Goal: Task Accomplishment & Management: Use online tool/utility

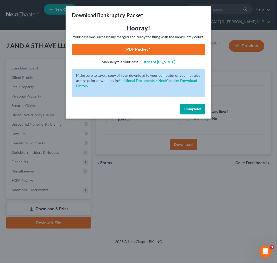
click at [174, 194] on div "Download Bankruptcy Packet Hooray! Your case was successfully merged and ready …" at bounding box center [138, 131] width 277 height 263
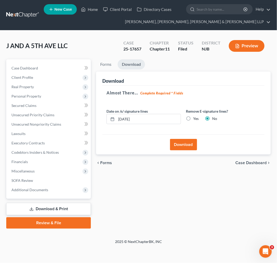
click at [39, 16] on link at bounding box center [22, 14] width 33 height 9
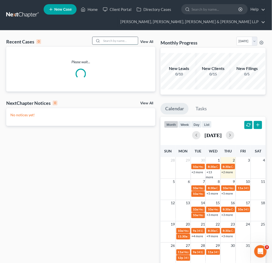
click at [108, 42] on input "search" at bounding box center [120, 41] width 36 height 8
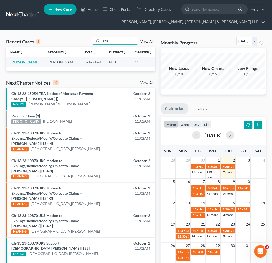
type input "zakk"
click at [19, 62] on link "[PERSON_NAME]" at bounding box center [24, 62] width 29 height 4
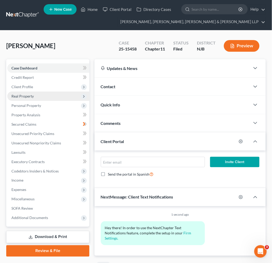
click at [28, 94] on span "Real Property" at bounding box center [22, 96] width 22 height 4
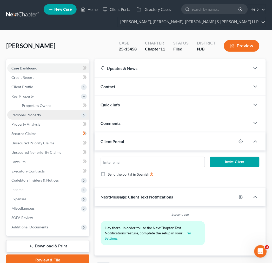
click at [34, 115] on span "Personal Property" at bounding box center [26, 115] width 30 height 4
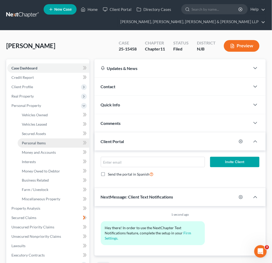
click at [37, 144] on span "Personal Items" at bounding box center [34, 143] width 24 height 4
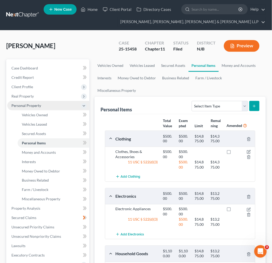
click at [37, 104] on span "Personal Property" at bounding box center [26, 105] width 30 height 4
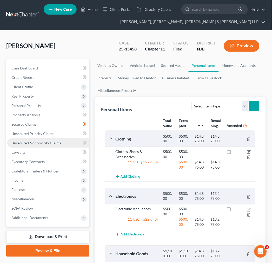
click at [44, 138] on link "Unsecured Nonpriority Claims" at bounding box center [48, 142] width 82 height 9
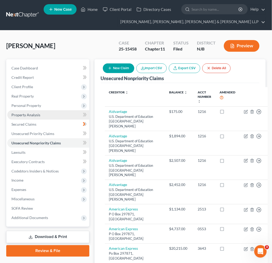
click at [43, 118] on link "Property Analysis" at bounding box center [48, 114] width 82 height 9
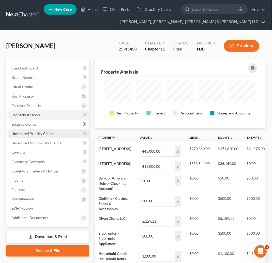
scroll to position [69, 172]
click at [48, 133] on span "Unsecured Priority Claims" at bounding box center [32, 133] width 43 height 4
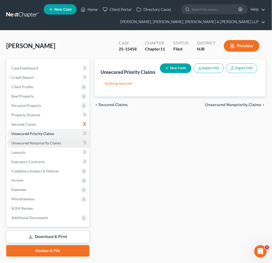
click at [47, 144] on span "Unsecured Nonpriority Claims" at bounding box center [36, 143] width 50 height 4
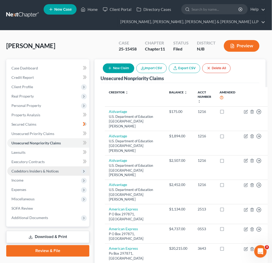
click at [61, 167] on span "Codebtors Insiders & Notices" at bounding box center [48, 170] width 82 height 9
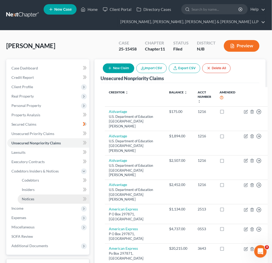
click at [59, 198] on link "Notices" at bounding box center [54, 199] width 72 height 9
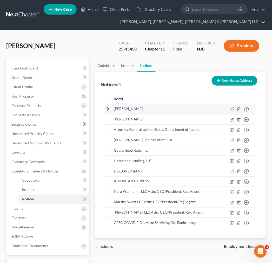
click at [227, 108] on td "Move to D Move to E Move to F Move to G" at bounding box center [239, 109] width 34 height 10
click at [230, 108] on icon "button" at bounding box center [232, 109] width 4 height 4
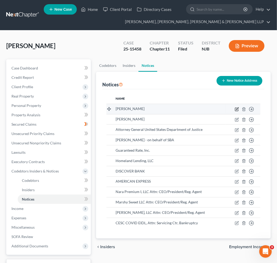
select select "33"
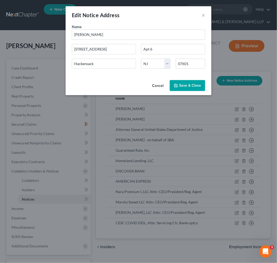
click at [161, 87] on button "Cancel" at bounding box center [158, 86] width 20 height 10
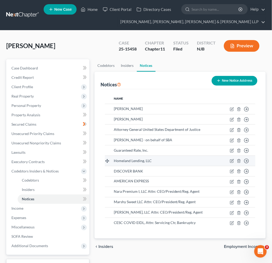
click at [232, 157] on td "Move to D Move to E Move to F Move to G" at bounding box center [239, 161] width 34 height 10
click at [232, 160] on icon "button" at bounding box center [231, 161] width 3 height 3
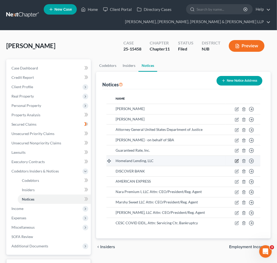
select select "33"
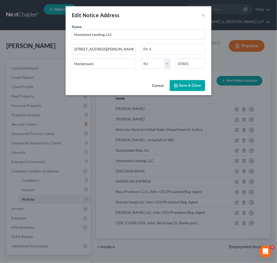
click at [161, 85] on button "Cancel" at bounding box center [158, 86] width 20 height 10
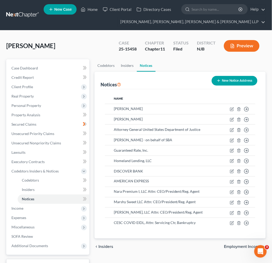
click at [167, 95] on th "Name" at bounding box center [166, 98] width 112 height 10
click at [233, 190] on icon "button" at bounding box center [232, 192] width 4 height 4
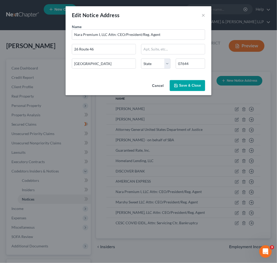
click at [158, 84] on button "Cancel" at bounding box center [158, 86] width 20 height 10
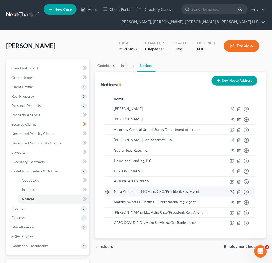
click at [231, 192] on icon "button" at bounding box center [232, 192] width 4 height 4
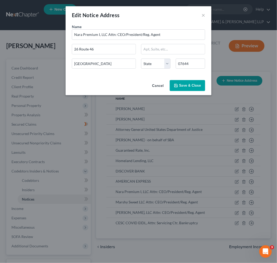
click at [165, 85] on button "Cancel" at bounding box center [158, 86] width 20 height 10
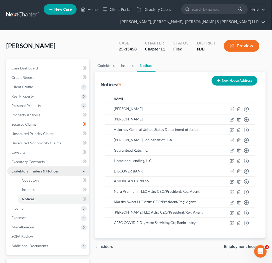
click at [39, 167] on span "Codebtors Insiders & Notices" at bounding box center [48, 170] width 82 height 9
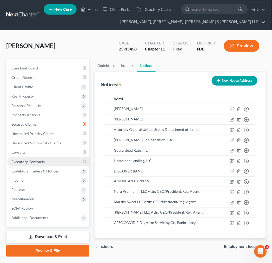
click at [42, 158] on link "Executory Contracts" at bounding box center [48, 161] width 82 height 9
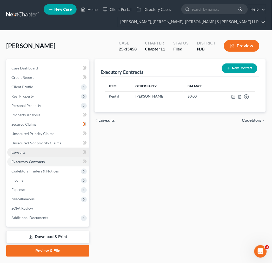
click at [43, 152] on link "Lawsuits" at bounding box center [48, 152] width 82 height 9
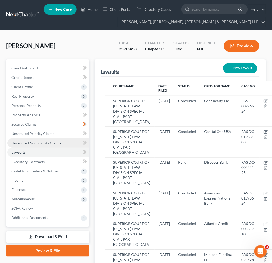
click at [76, 140] on link "Unsecured Nonpriority Claims" at bounding box center [48, 142] width 82 height 9
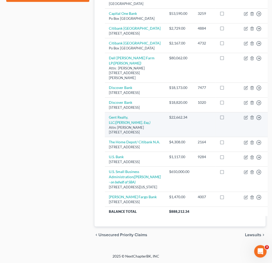
scroll to position [329, 0]
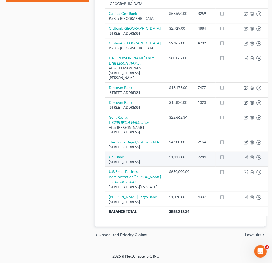
click at [198, 154] on div "9284" at bounding box center [205, 156] width 14 height 5
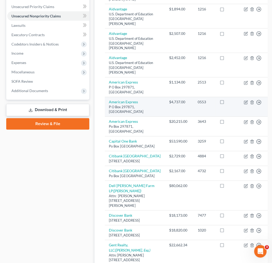
scroll to position [0, 0]
